Goal: Communication & Community: Answer question/provide support

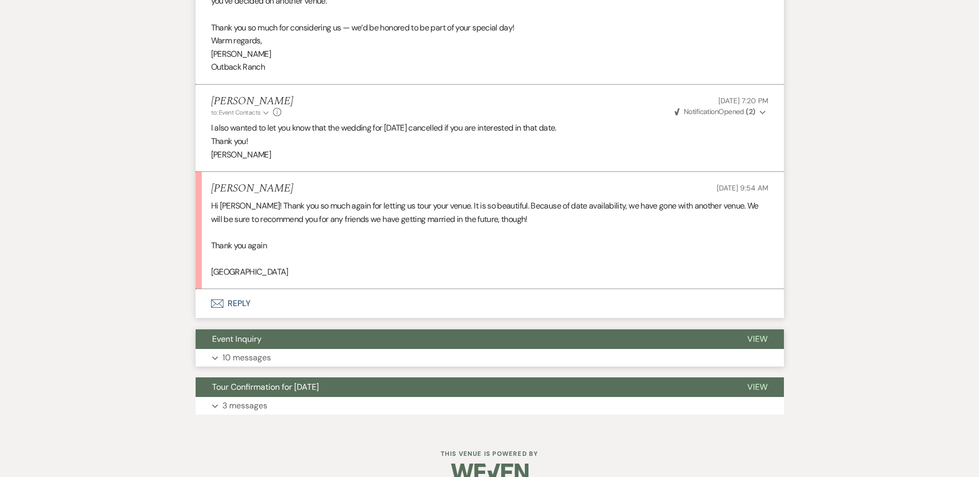
scroll to position [790, 0]
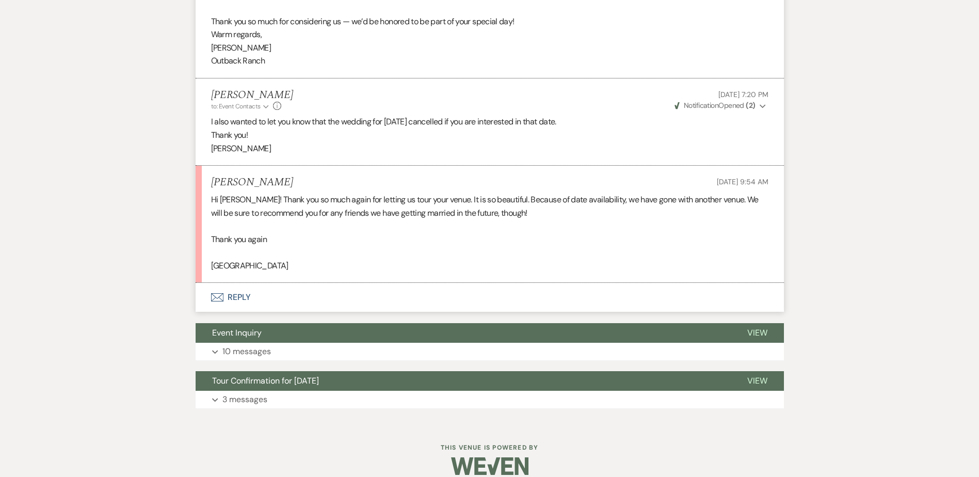
click at [247, 285] on button "Envelope Reply" at bounding box center [490, 297] width 588 height 29
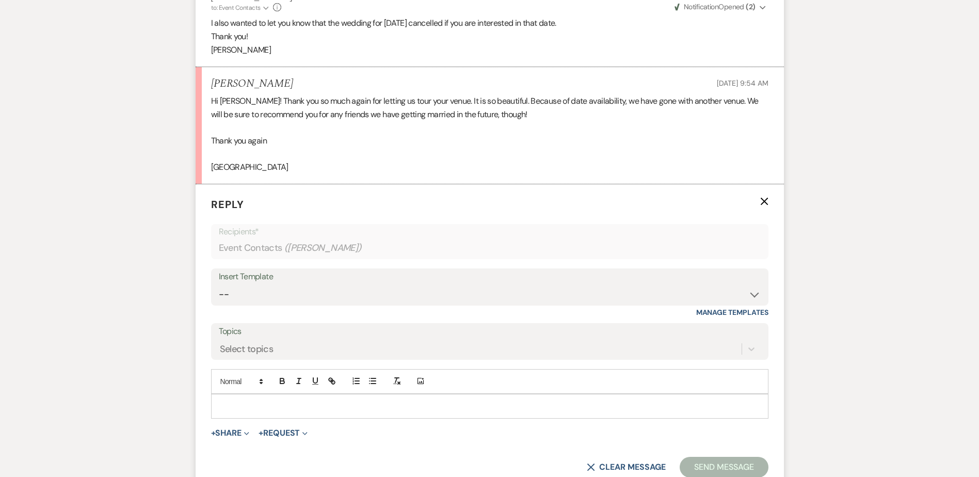
click at [239, 400] on p at bounding box center [489, 405] width 541 height 11
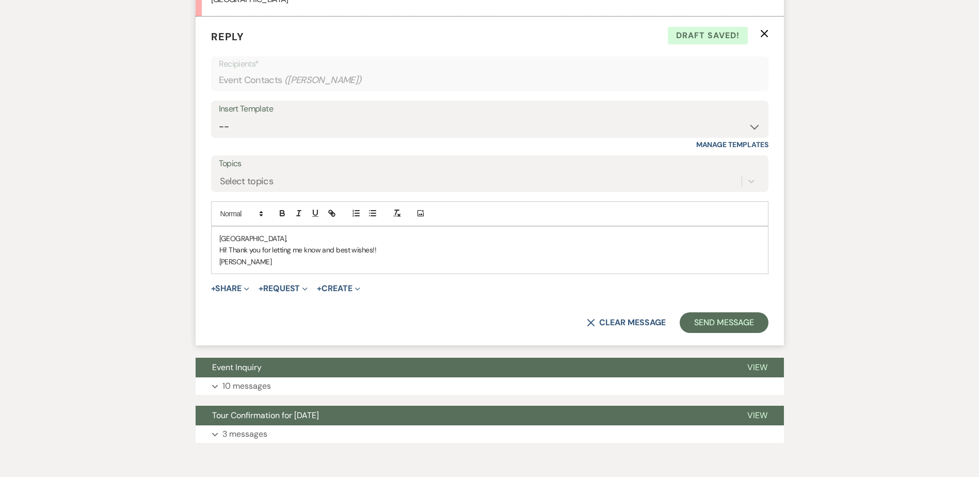
scroll to position [1091, 0]
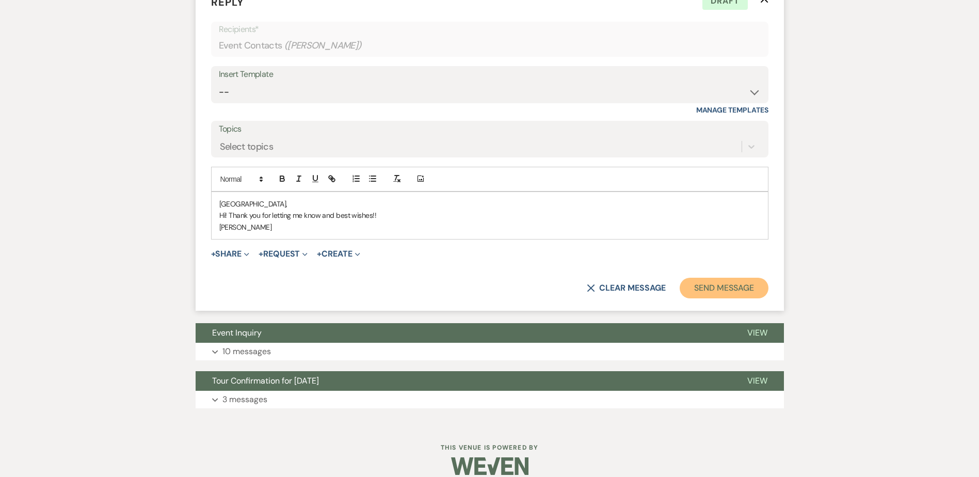
click at [746, 284] on button "Send Message" at bounding box center [724, 288] width 88 height 21
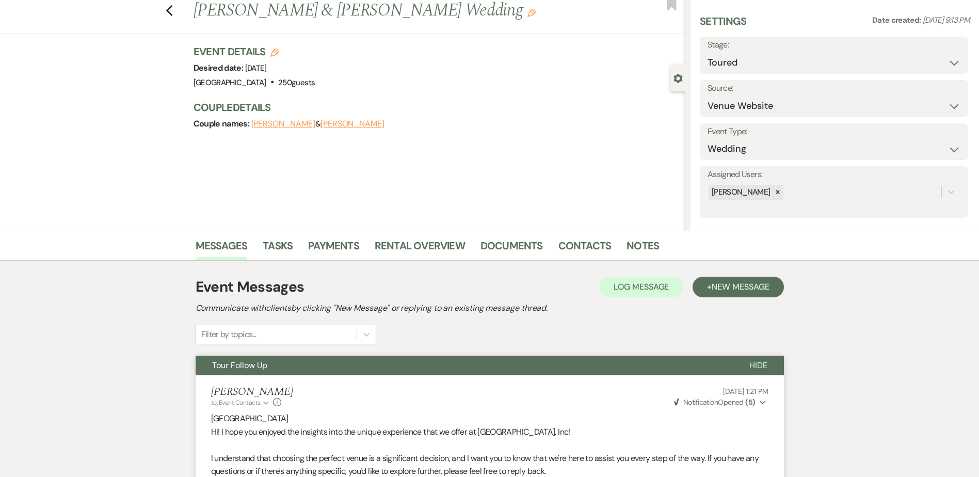
scroll to position [0, 0]
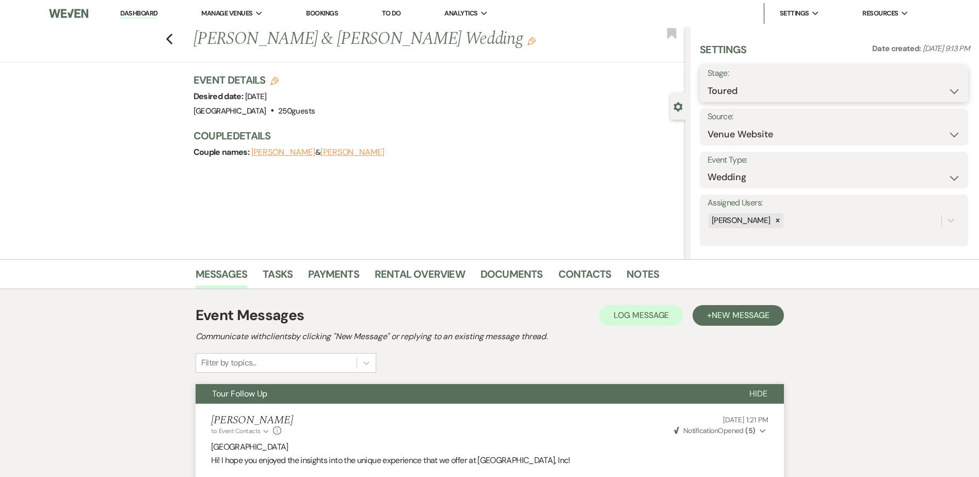
click at [797, 89] on select "Inquiry Follow Up Tour Requested Tour Confirmed Toured Proposal Sent Booked Lost" at bounding box center [833, 91] width 253 height 20
click at [752, 94] on select "Inquiry Follow Up Tour Requested Tour Confirmed Toured Proposal Sent Booked Lost" at bounding box center [833, 91] width 253 height 20
click at [707, 81] on select "Inquiry Follow Up Tour Requested Tour Confirmed Toured Proposal Sent Booked Lost" at bounding box center [833, 91] width 253 height 20
click at [743, 95] on select "Inquiry Follow Up Tour Requested Tour Confirmed Toured Proposal Sent Booked Lost" at bounding box center [802, 91] width 190 height 20
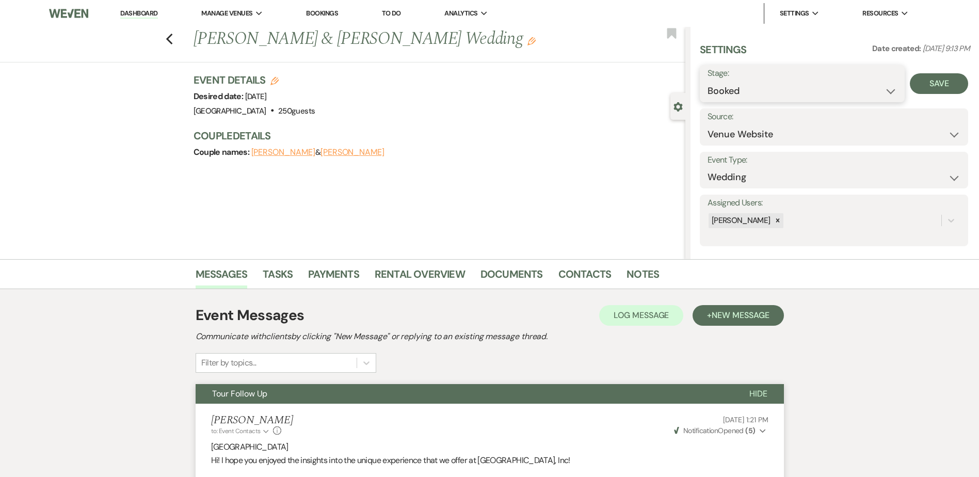
select select "8"
click at [707, 81] on select "Inquiry Follow Up Tour Requested Tour Confirmed Toured Proposal Sent Booked Lost" at bounding box center [802, 91] width 190 height 20
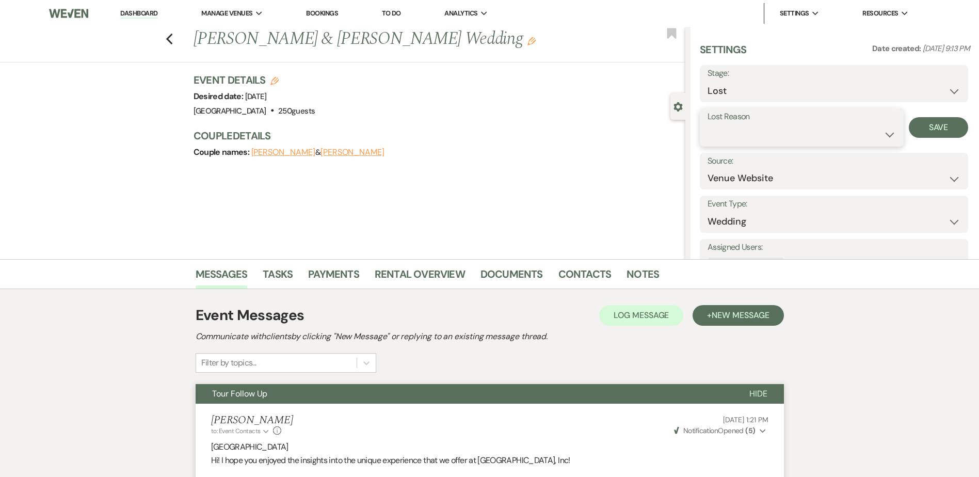
click at [752, 135] on select "Booked Elsewhere Budget Date Unavailable No Response Not a Good Match Capacity …" at bounding box center [801, 134] width 188 height 20
select select "6"
click at [707, 124] on select "Booked Elsewhere Budget Date Unavailable No Response Not a Good Match Capacity …" at bounding box center [801, 134] width 188 height 20
click at [917, 132] on button "Save" at bounding box center [938, 127] width 59 height 21
click at [173, 36] on icon "Previous" at bounding box center [170, 39] width 8 height 12
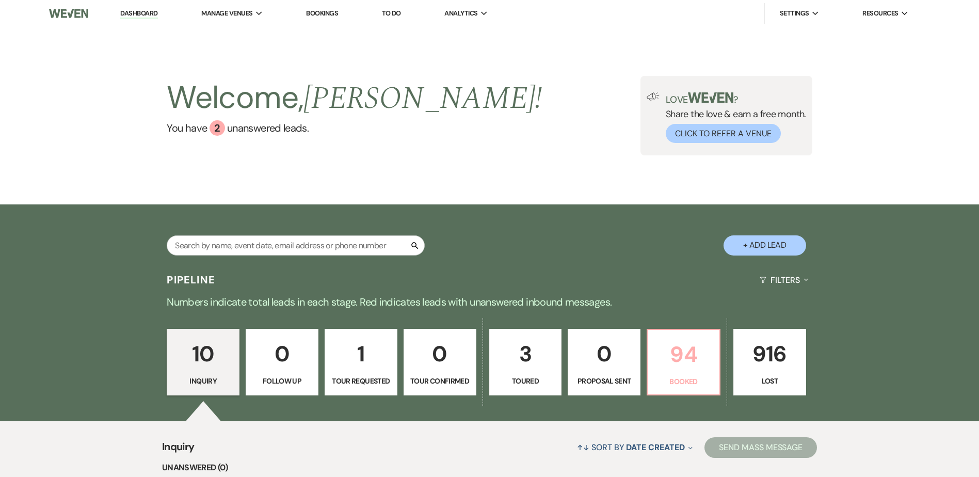
click at [698, 360] on p "94" at bounding box center [683, 354] width 59 height 35
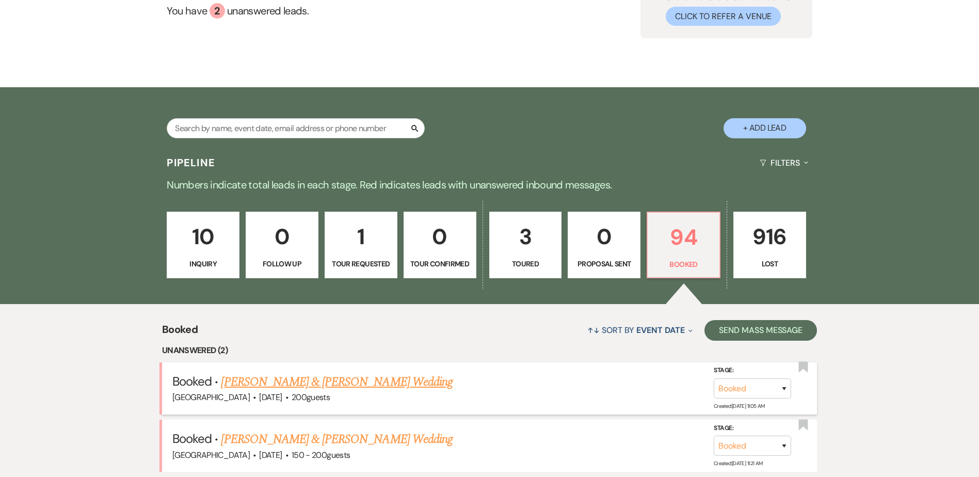
scroll to position [118, 0]
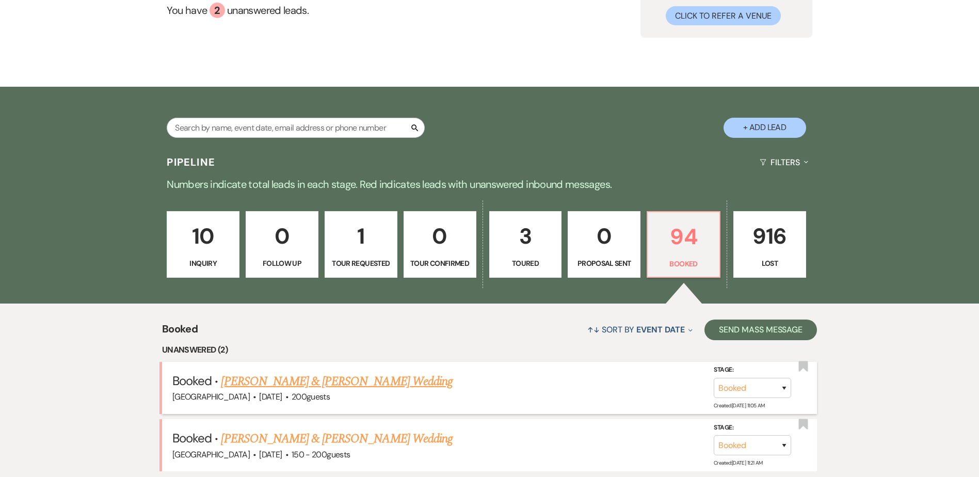
click at [320, 380] on link "[PERSON_NAME] & [PERSON_NAME] Wedding" at bounding box center [336, 381] width 231 height 19
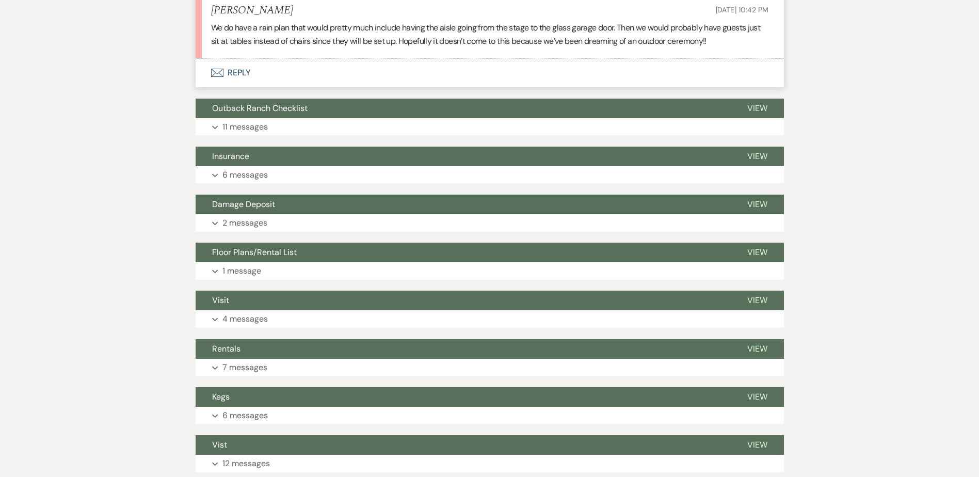
scroll to position [412, 0]
click at [334, 255] on button "Floor Plans/Rental List" at bounding box center [463, 252] width 535 height 20
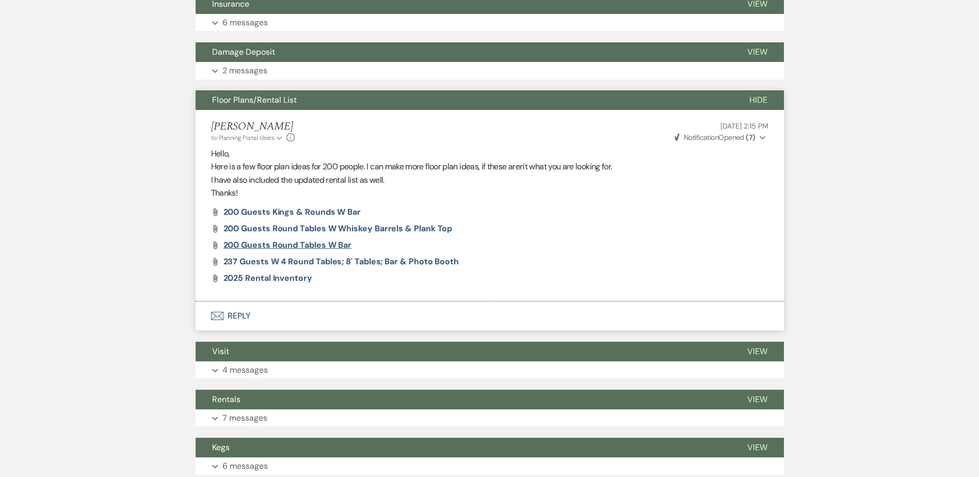
scroll to position [564, 0]
click at [388, 226] on span "200 Guests Round Tables w Whiskey Barrels & Plank Top" at bounding box center [337, 227] width 229 height 11
click at [289, 100] on span "Floor Plans/Rental List" at bounding box center [254, 99] width 85 height 11
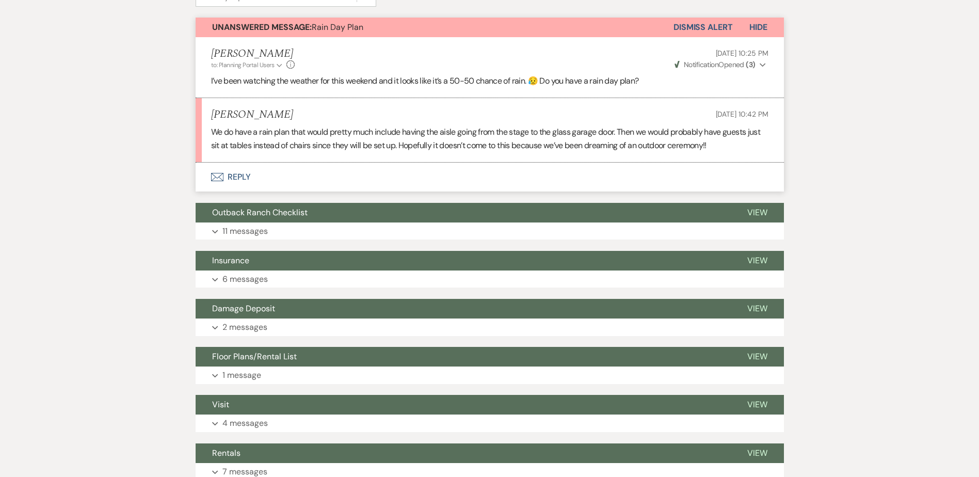
scroll to position [307, 0]
click at [230, 179] on button "Envelope Reply" at bounding box center [490, 177] width 588 height 29
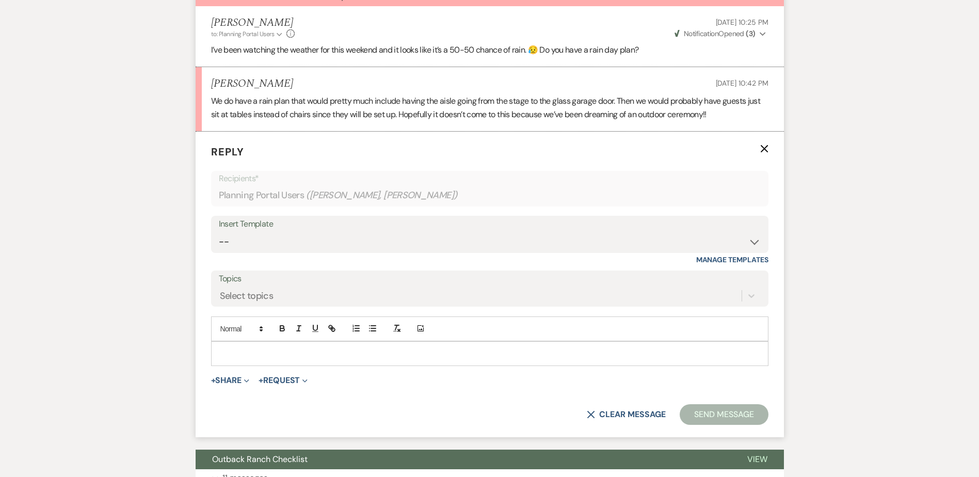
click at [255, 342] on div at bounding box center [490, 354] width 556 height 24
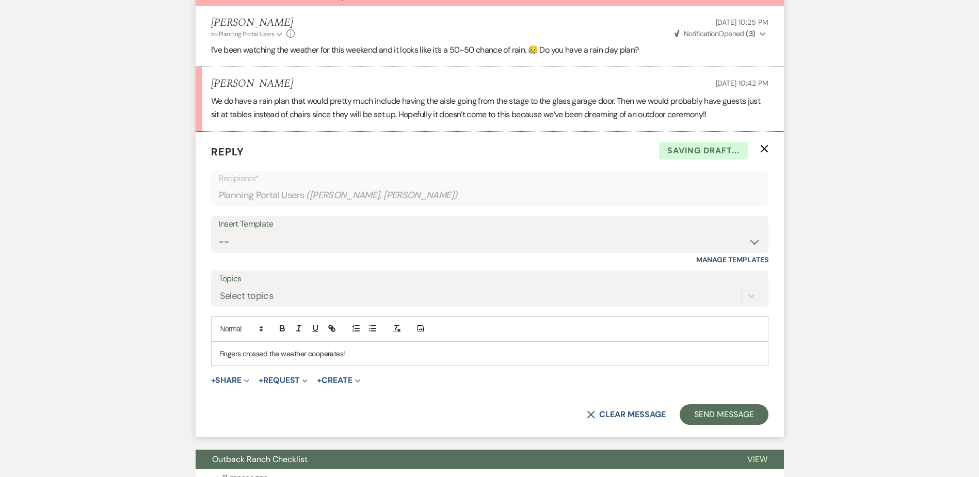
click at [397, 360] on div "Fingers crossed the weather cooperates!" at bounding box center [490, 354] width 556 height 24
drag, startPoint x: 217, startPoint y: 355, endPoint x: 248, endPoint y: 394, distance: 49.9
click at [218, 356] on div "Fingers crossed the weather cooperates!" at bounding box center [490, 354] width 556 height 24
click at [469, 358] on p "Sonds good! Fingers crossed the weather cooperates!" at bounding box center [489, 353] width 541 height 11
click at [750, 412] on button "Send Message" at bounding box center [724, 414] width 88 height 21
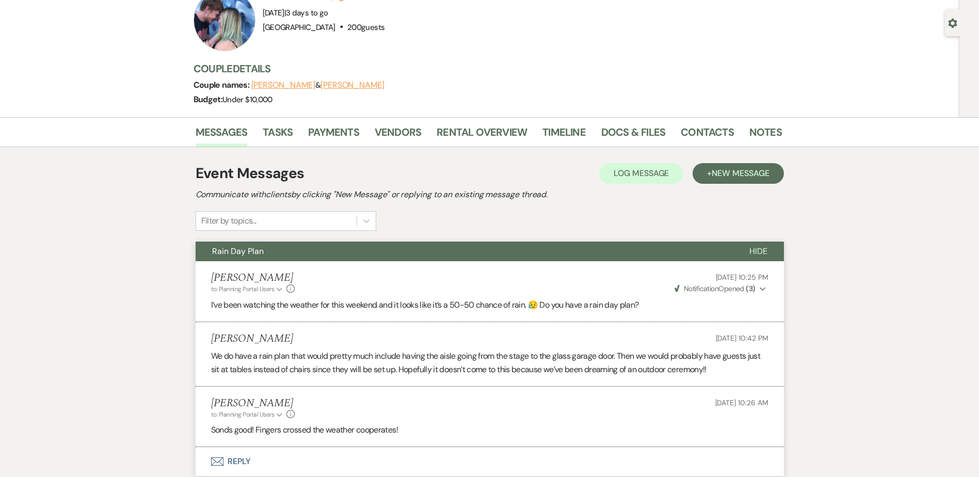
scroll to position [0, 0]
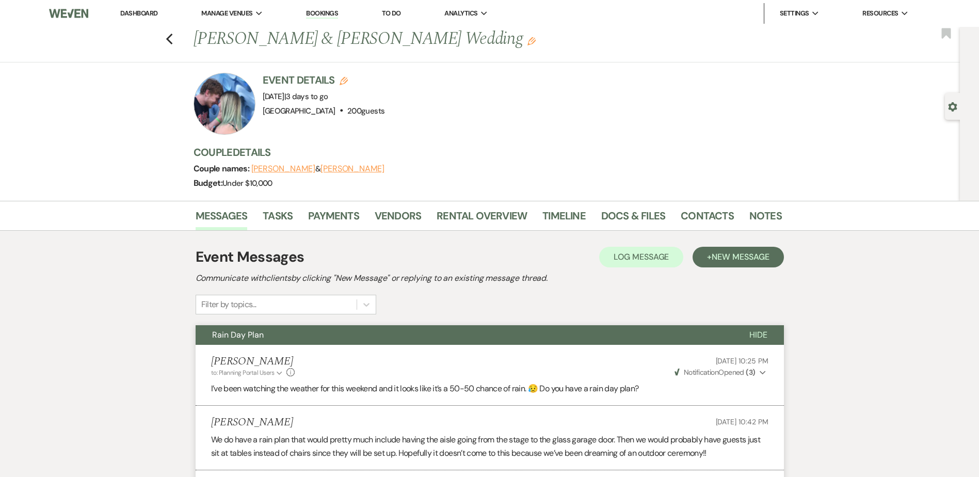
click at [126, 11] on link "Dashboard" at bounding box center [138, 13] width 37 height 9
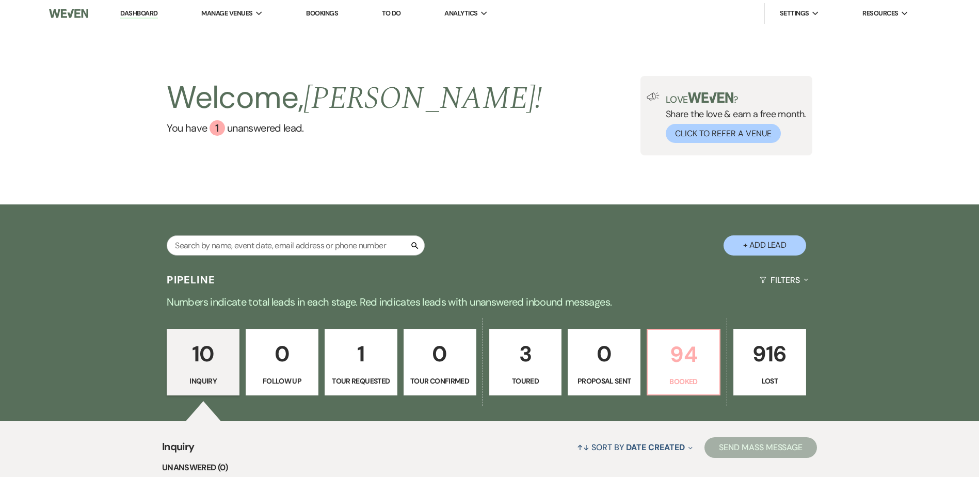
click at [694, 346] on p "94" at bounding box center [683, 354] width 59 height 35
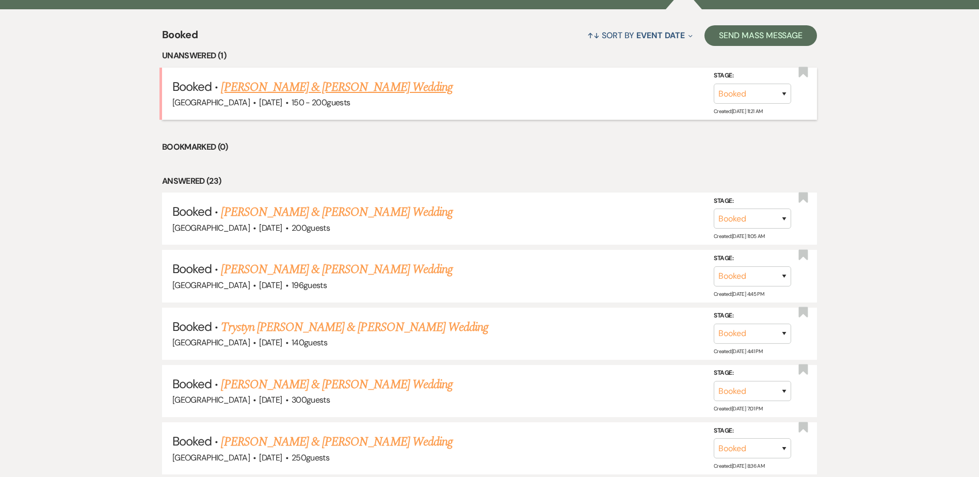
scroll to position [412, 0]
click at [353, 80] on link "[PERSON_NAME] & [PERSON_NAME] Wedding" at bounding box center [336, 86] width 231 height 19
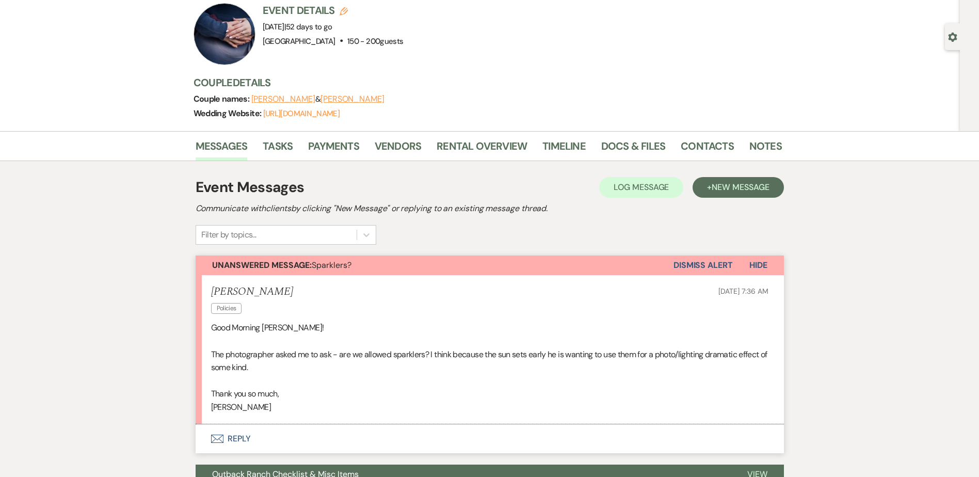
scroll to position [69, 0]
click at [251, 445] on button "Envelope Reply" at bounding box center [490, 439] width 588 height 29
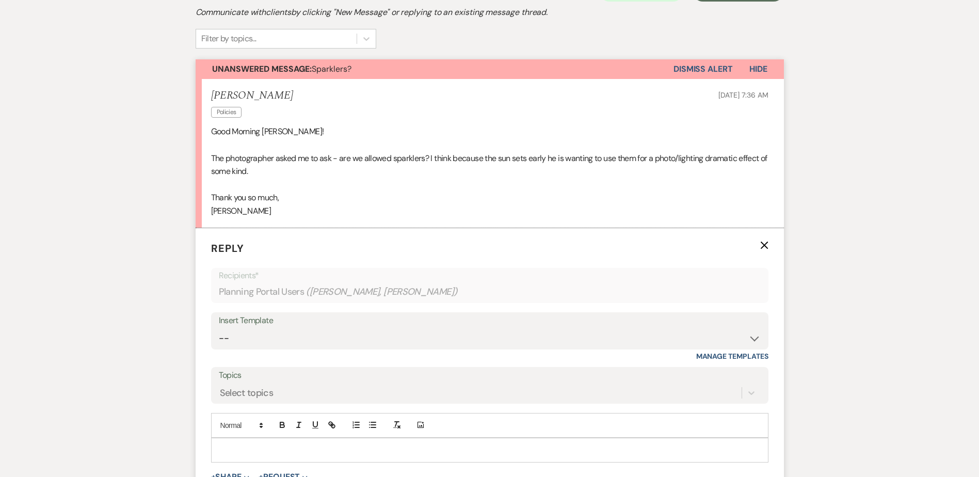
scroll to position [409, 0]
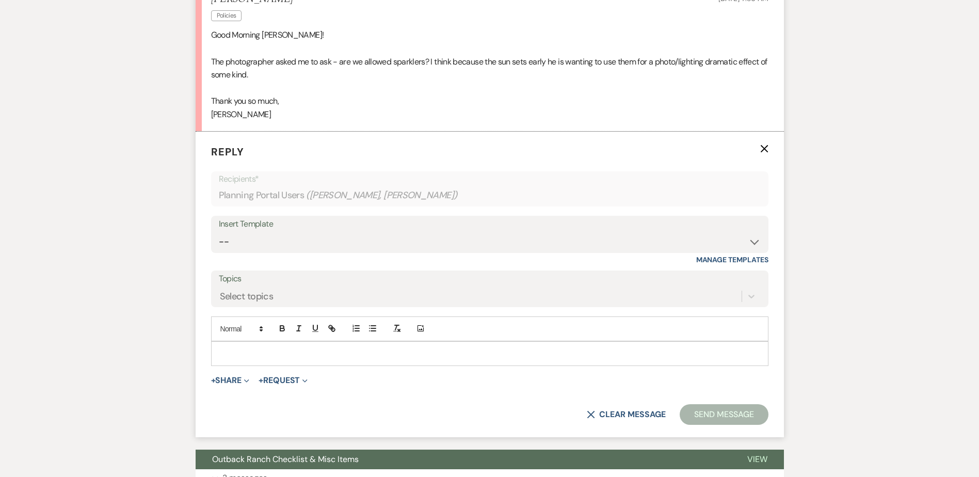
click at [256, 347] on div at bounding box center [490, 354] width 556 height 24
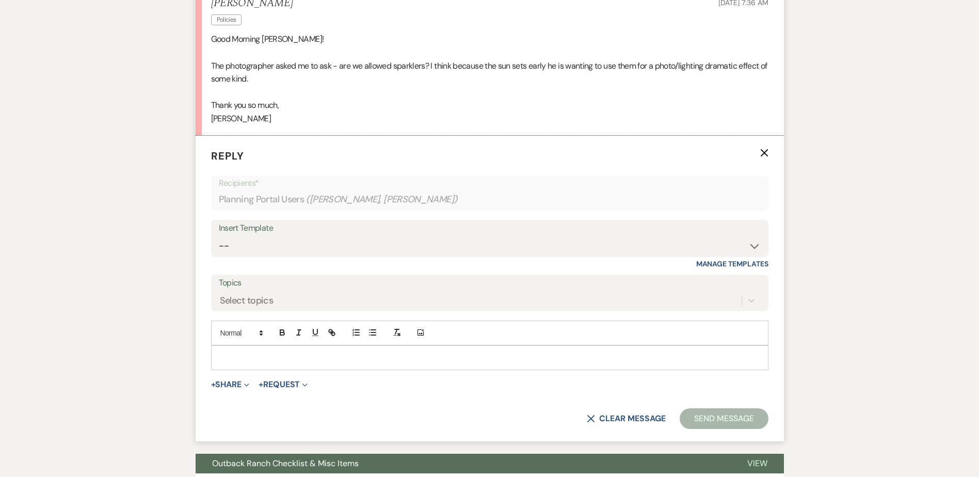
scroll to position [358, 0]
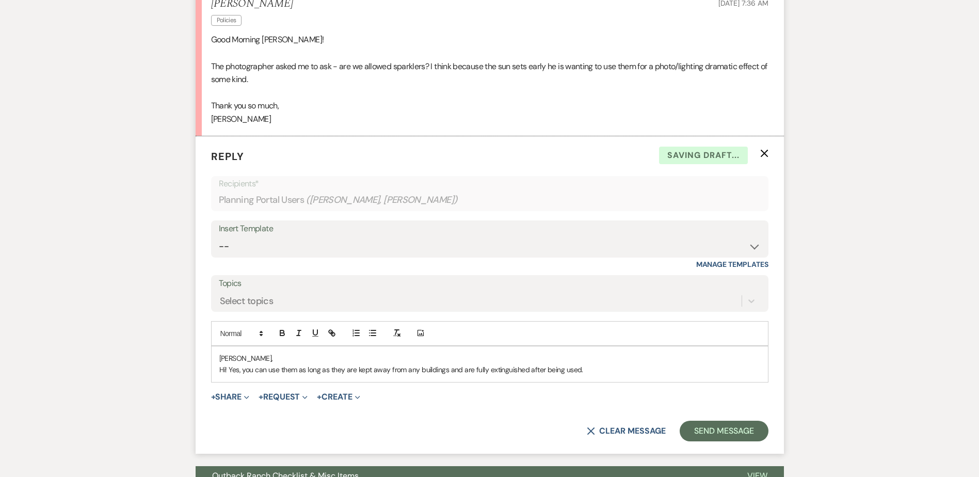
click at [597, 370] on p "Hi! Yes, you can use them as long as they are kept away from any buildings and …" at bounding box center [489, 369] width 541 height 11
click at [755, 369] on p "Hi! Yes, you can use them as long as they are kept away from any buildings and …" at bounding box center [489, 369] width 541 height 11
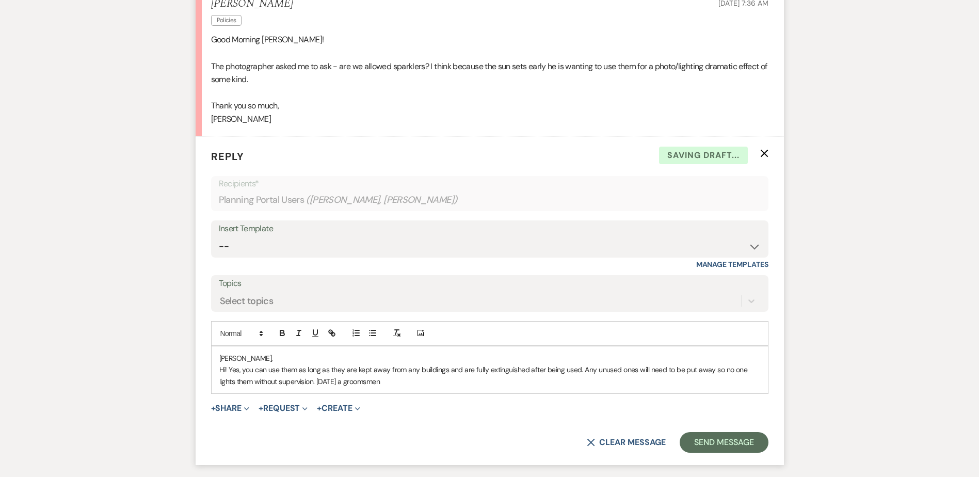
click at [394, 382] on p "Hi! Yes, you can use them as long as they are kept away from any buildings and …" at bounding box center [489, 375] width 541 height 23
click at [458, 379] on p "Hi! Yes, you can use them as long as they are kept away from any buildings and …" at bounding box center [489, 375] width 541 height 23
drag, startPoint x: 406, startPoint y: 382, endPoint x: 419, endPoint y: 408, distance: 29.3
click at [406, 383] on p "Hi! Yes, you can use them as long as they are kept away from any buildings and …" at bounding box center [489, 375] width 541 height 23
click at [457, 378] on p "Hi! Yes, you can use them as long as they are kept away from any buildings and …" at bounding box center [489, 375] width 541 height 23
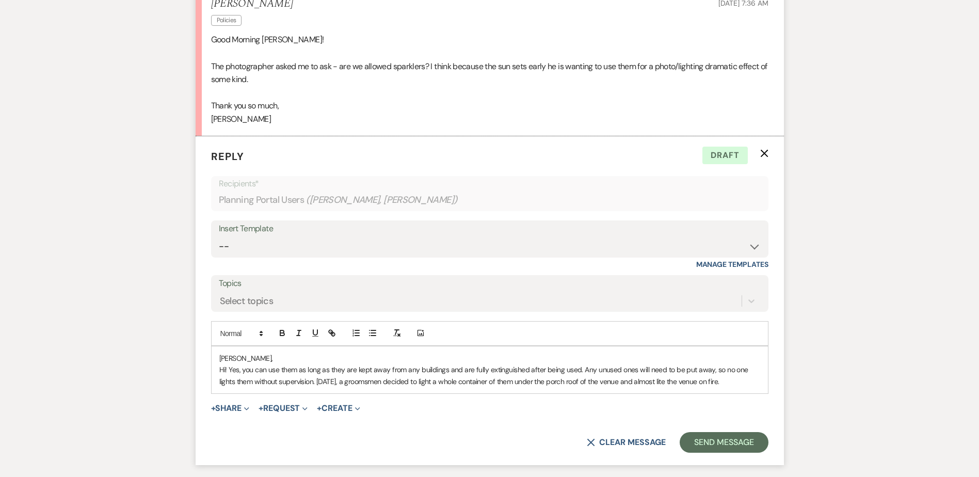
click at [755, 381] on p "Hi! Yes, you can use them as long as they are kept away from any buildings and …" at bounding box center [489, 375] width 541 height 23
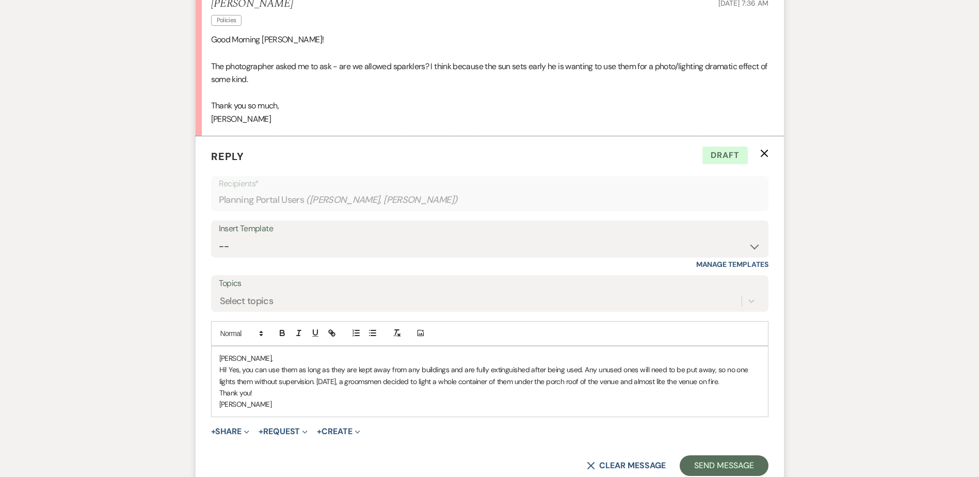
drag, startPoint x: 708, startPoint y: 369, endPoint x: 704, endPoint y: 410, distance: 41.0
click at [707, 373] on p "Hi! Yes, you can use them as long as they are kept away from any buildings and …" at bounding box center [489, 375] width 541 height 23
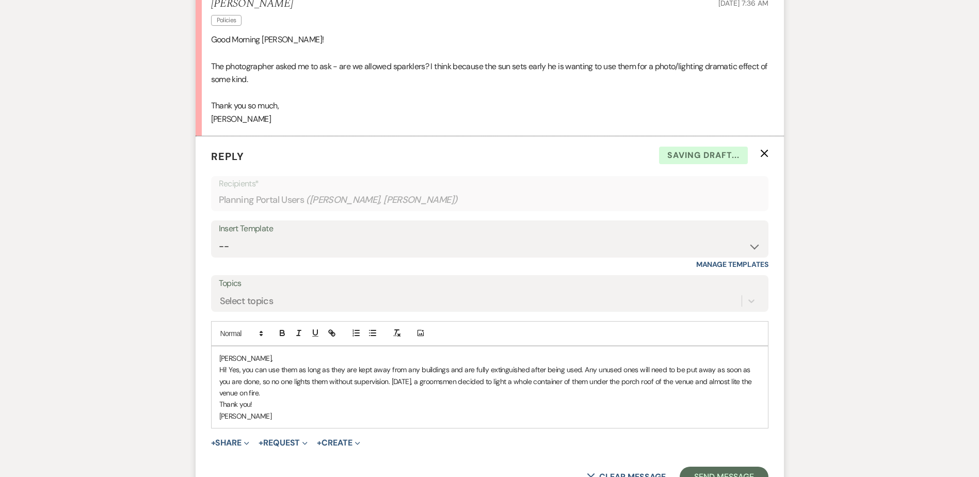
click at [575, 385] on p "Hi! Yes, you can use them as long as they are kept away from any buildings and …" at bounding box center [489, 381] width 541 height 35
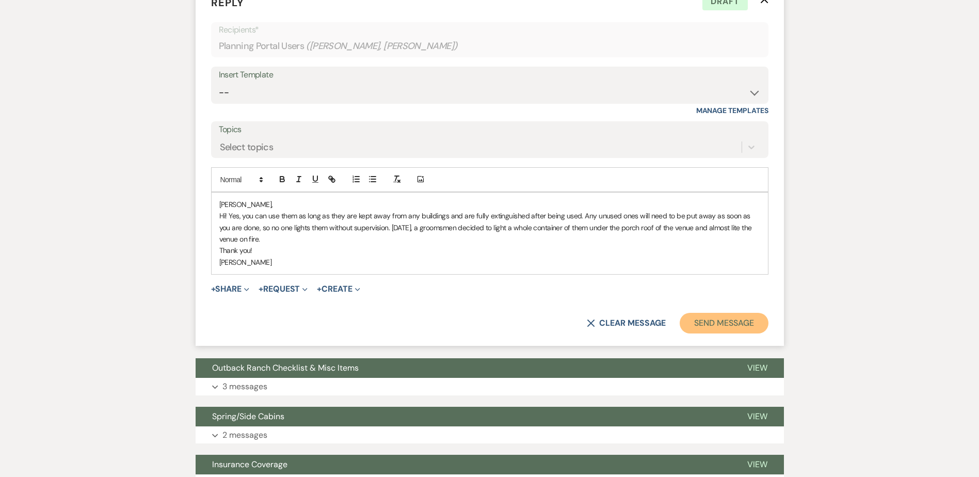
click at [698, 322] on button "Send Message" at bounding box center [724, 323] width 88 height 21
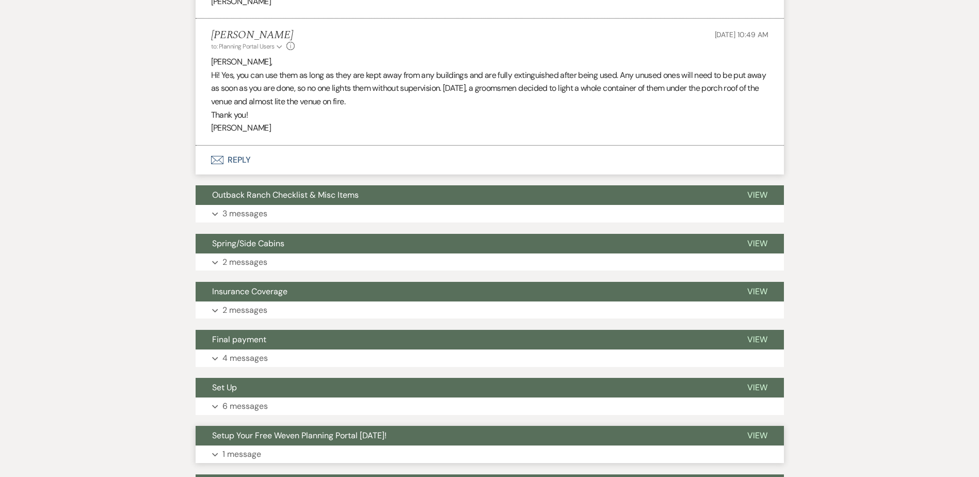
scroll to position [0, 0]
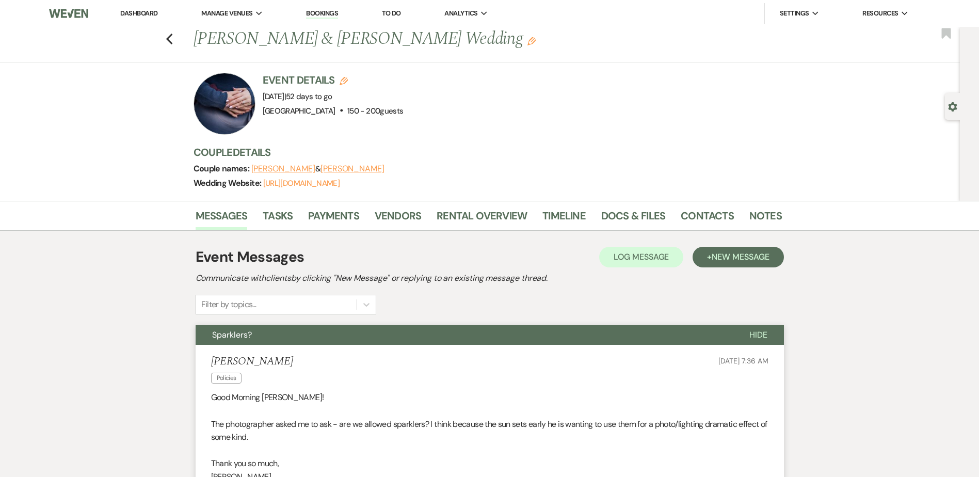
click at [148, 17] on link "Dashboard" at bounding box center [138, 13] width 37 height 9
